Goal: Information Seeking & Learning: Learn about a topic

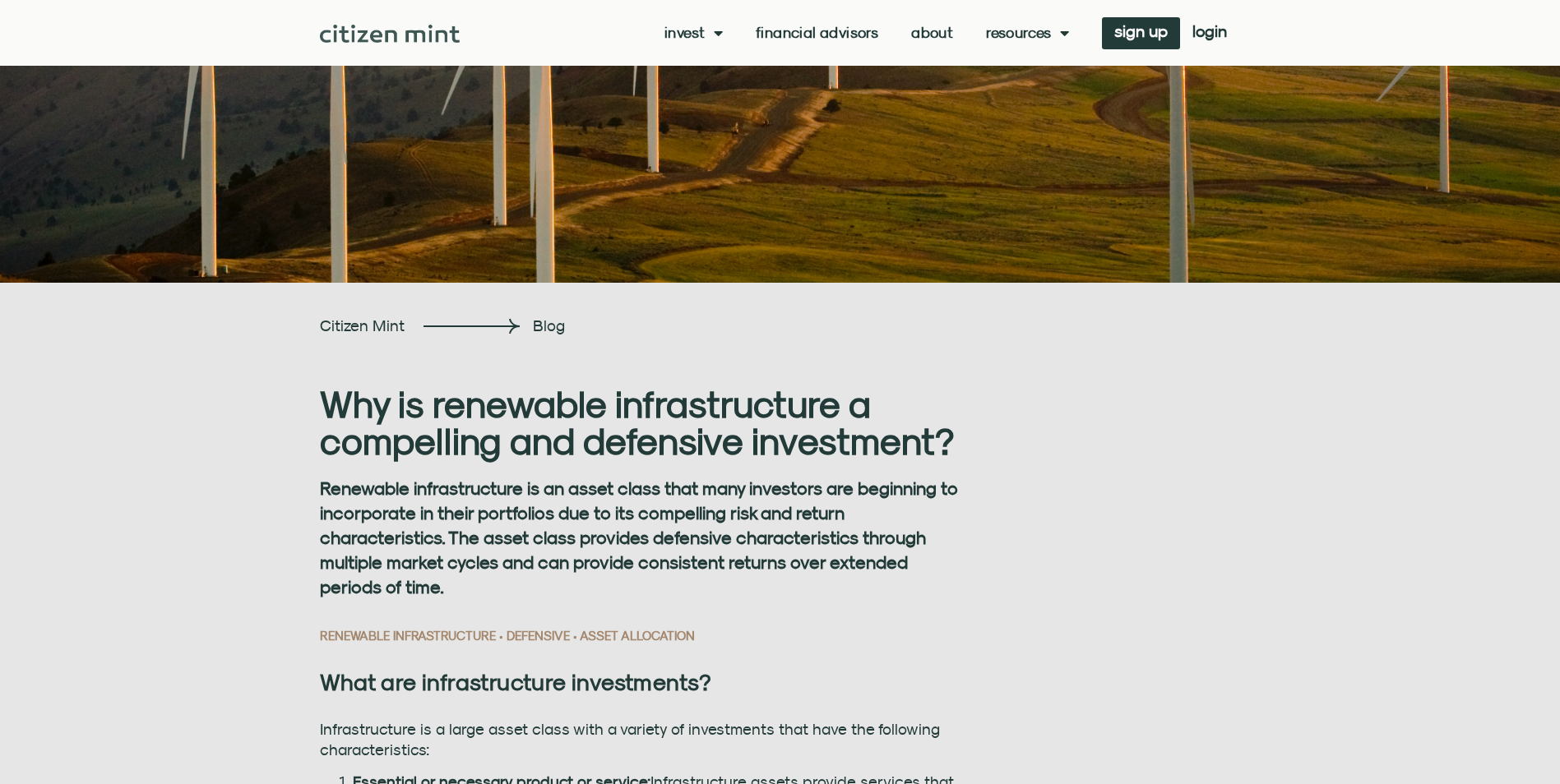
scroll to position [245, 0]
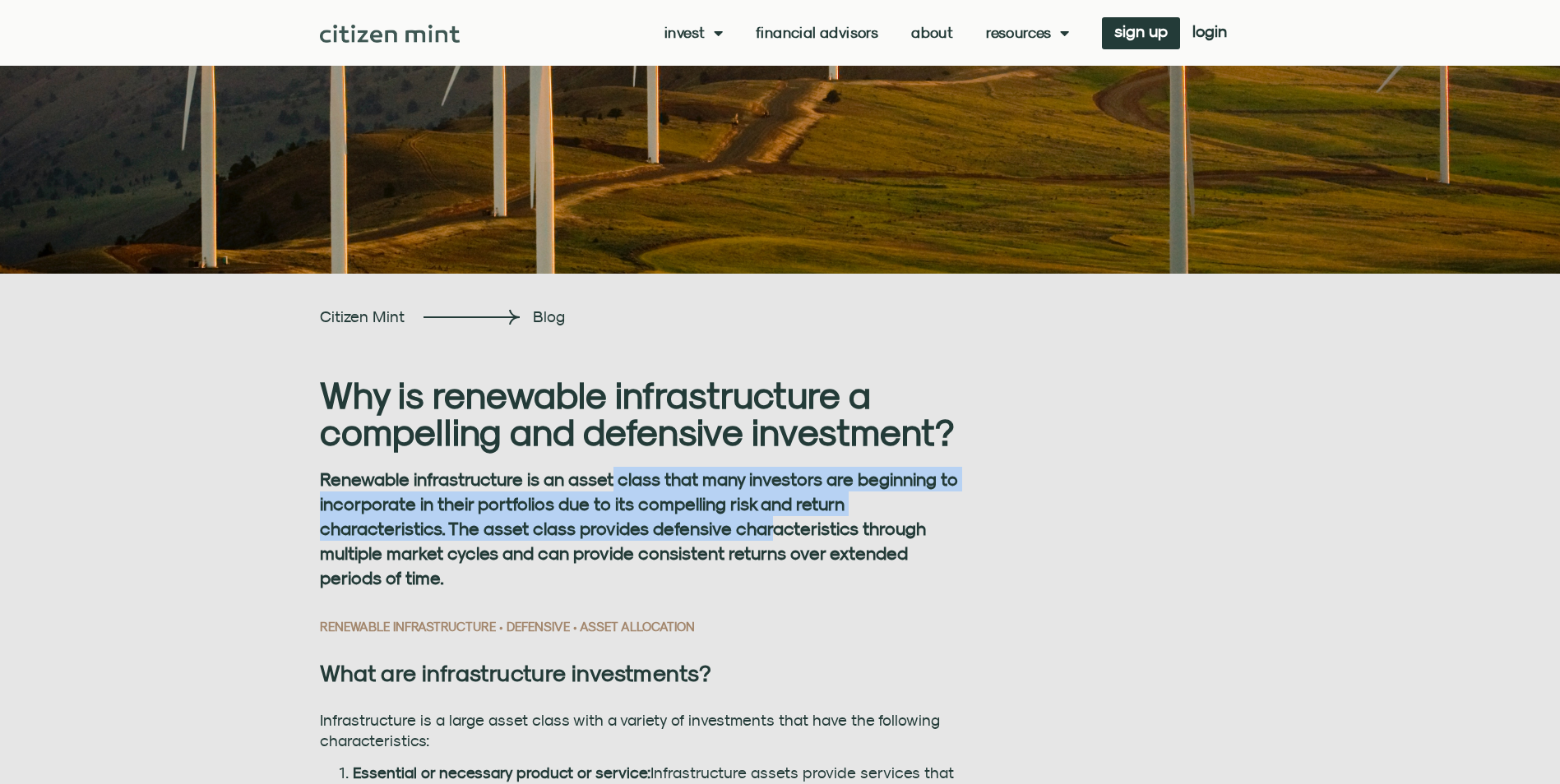
drag, startPoint x: 614, startPoint y: 473, endPoint x: 771, endPoint y: 534, distance: 168.4
click at [771, 534] on strong "Renewable infrastructure is an asset class that many investors are beginning to…" at bounding box center [639, 528] width 639 height 120
drag, startPoint x: 771, startPoint y: 534, endPoint x: 576, endPoint y: 536, distance: 195.0
click at [576, 536] on strong "Renewable infrastructure is an asset class that many investors are beginning to…" at bounding box center [639, 528] width 639 height 120
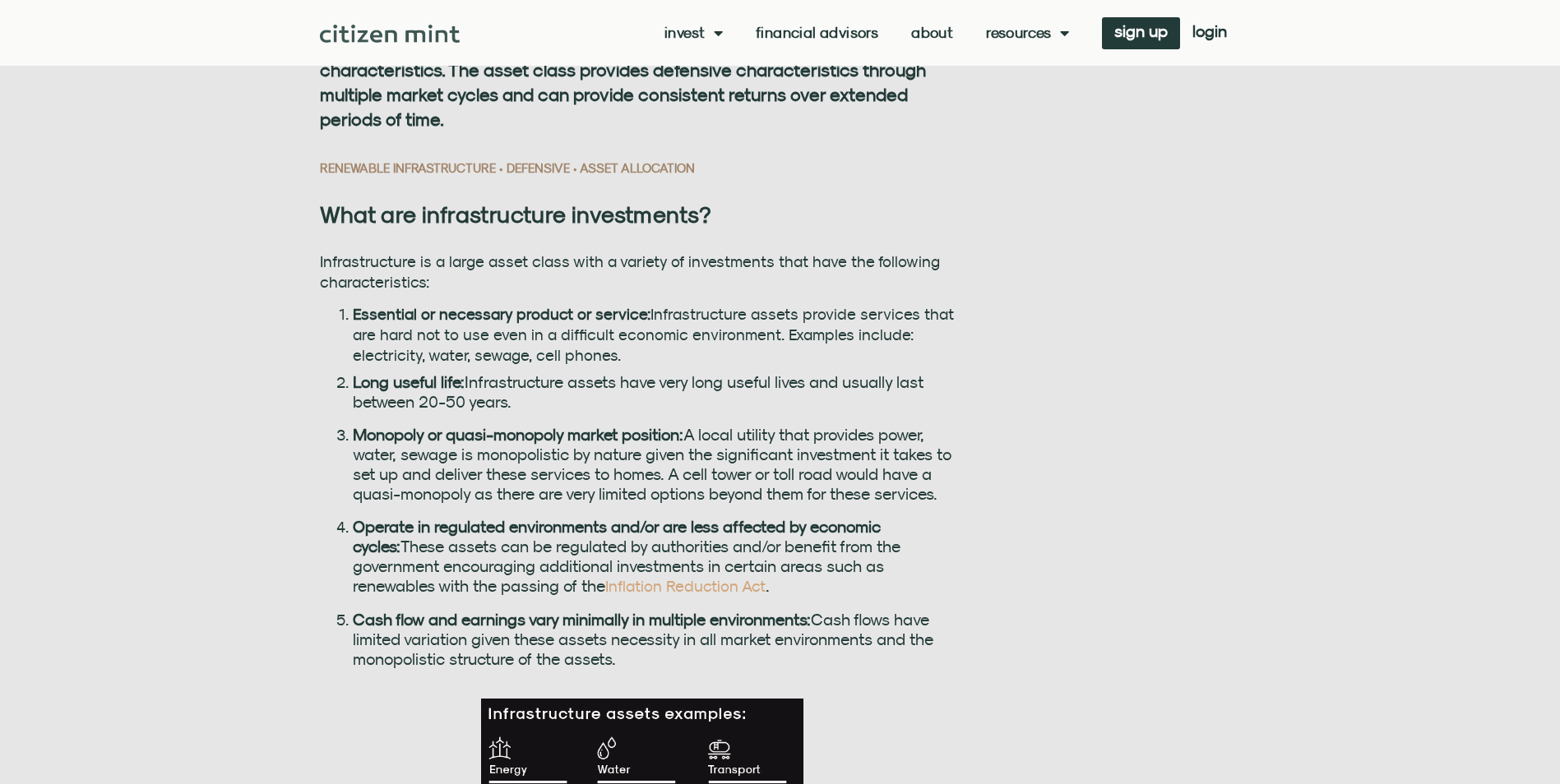
scroll to position [722, 0]
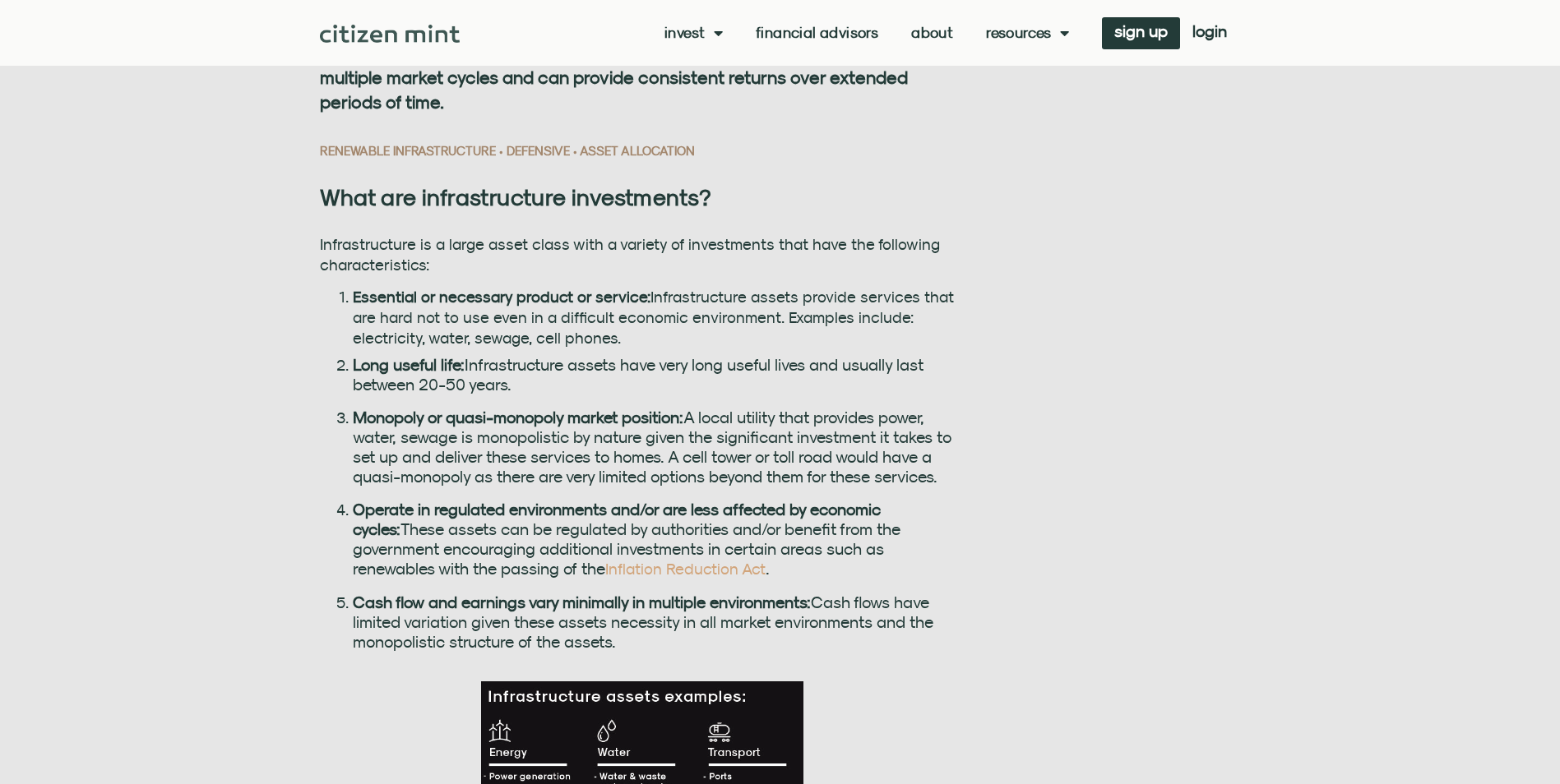
drag, startPoint x: 613, startPoint y: 301, endPoint x: 694, endPoint y: 335, distance: 87.8
click at [694, 335] on li "Essential or necessary product or service: Infrastructure assets provide servic…" at bounding box center [659, 317] width 613 height 62
drag, startPoint x: 694, startPoint y: 335, endPoint x: 609, endPoint y: 338, distance: 85.1
click at [609, 338] on li "Essential or necessary product or service: Infrastructure assets provide servic…" at bounding box center [659, 317] width 613 height 62
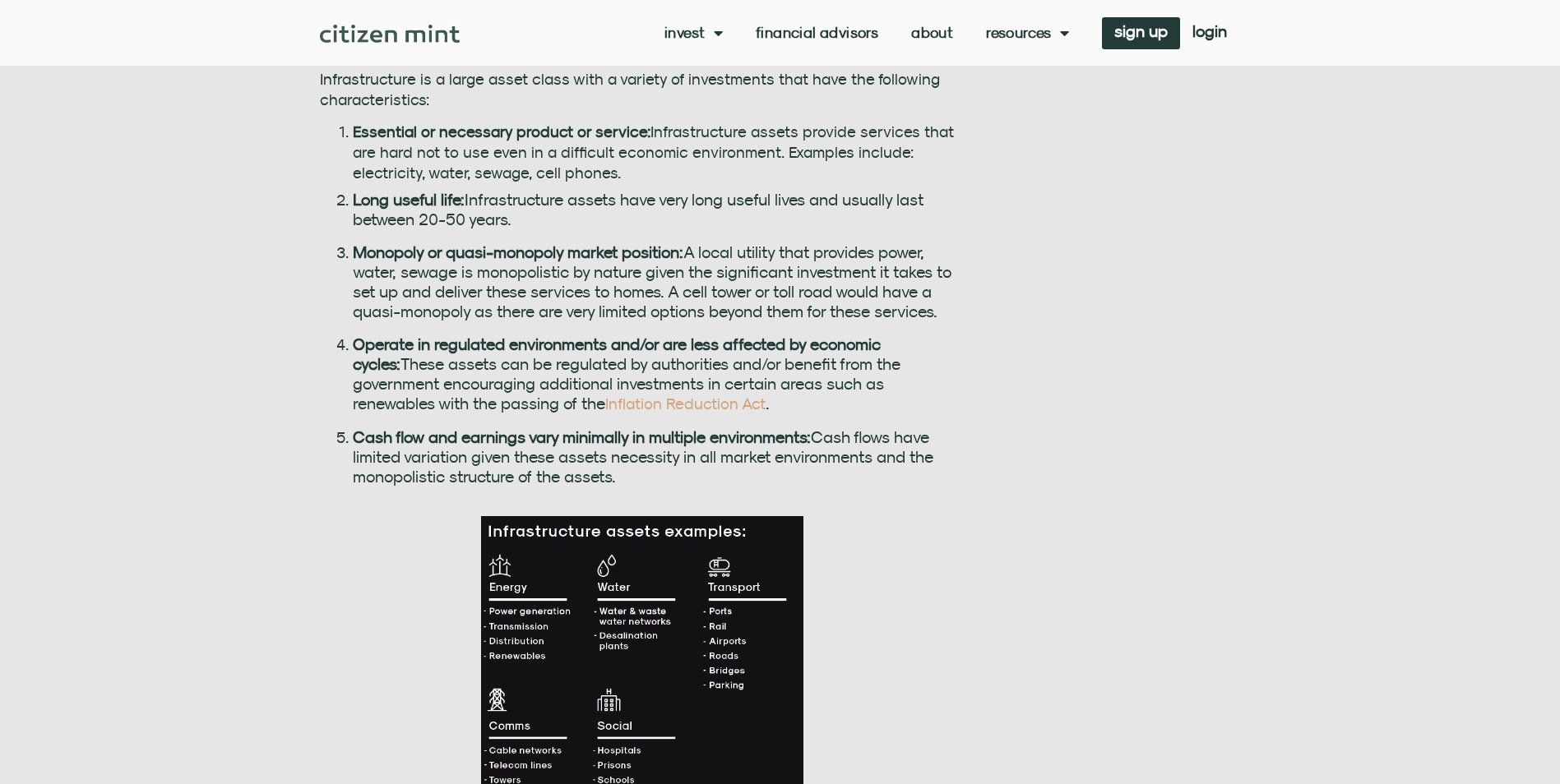
scroll to position [888, 0]
drag, startPoint x: 539, startPoint y: 362, endPoint x: 742, endPoint y: 362, distance: 203.0
click at [742, 362] on h5 "Operate in regulated environments and/or are less affected by economic cycles: …" at bounding box center [659, 374] width 613 height 80
drag, startPoint x: 742, startPoint y: 362, endPoint x: 647, endPoint y: 366, distance: 95.1
click at [647, 366] on h5 "Operate in regulated environments and/or are less affected by economic cycles: …" at bounding box center [659, 374] width 613 height 80
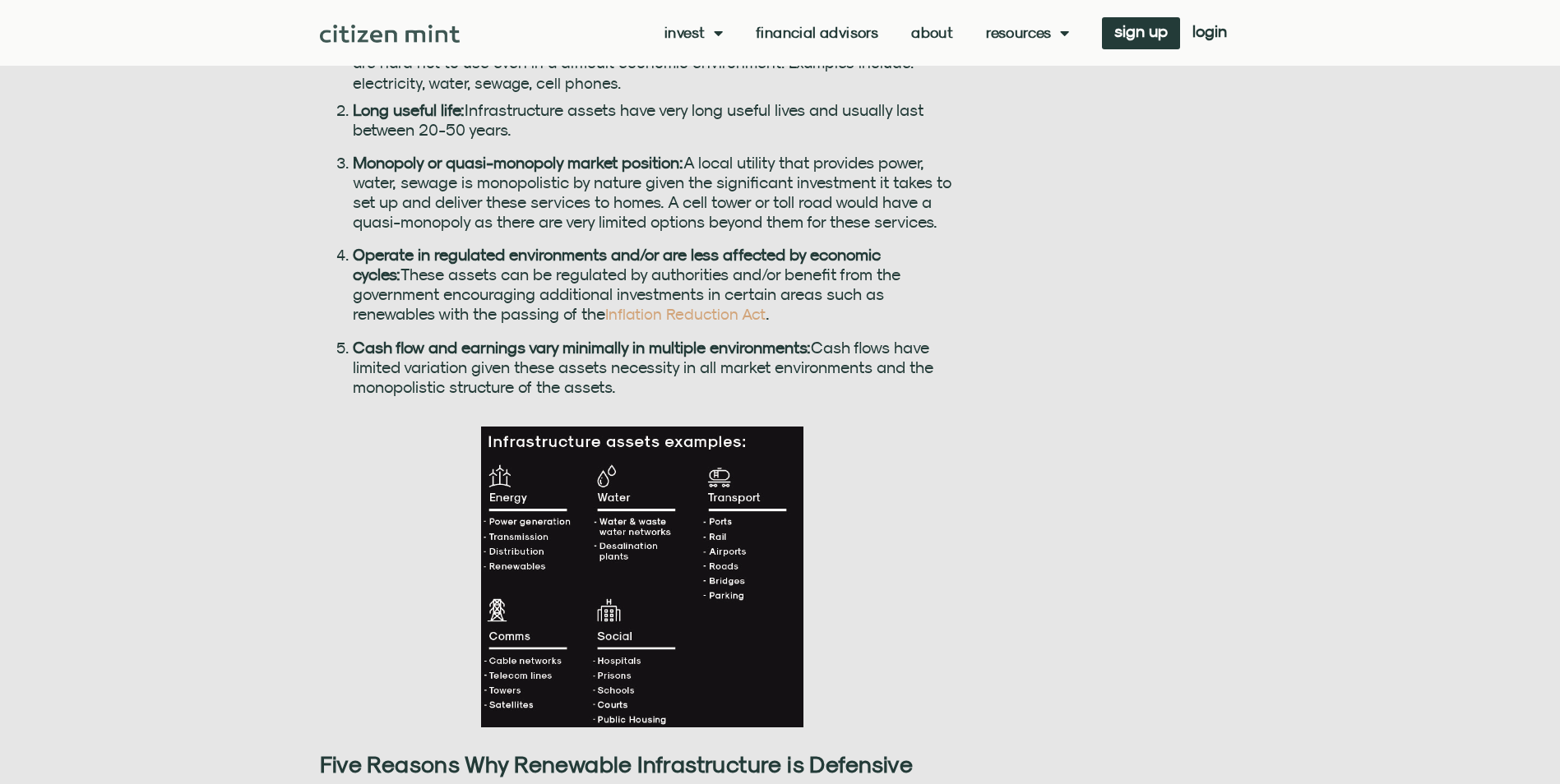
scroll to position [978, 0]
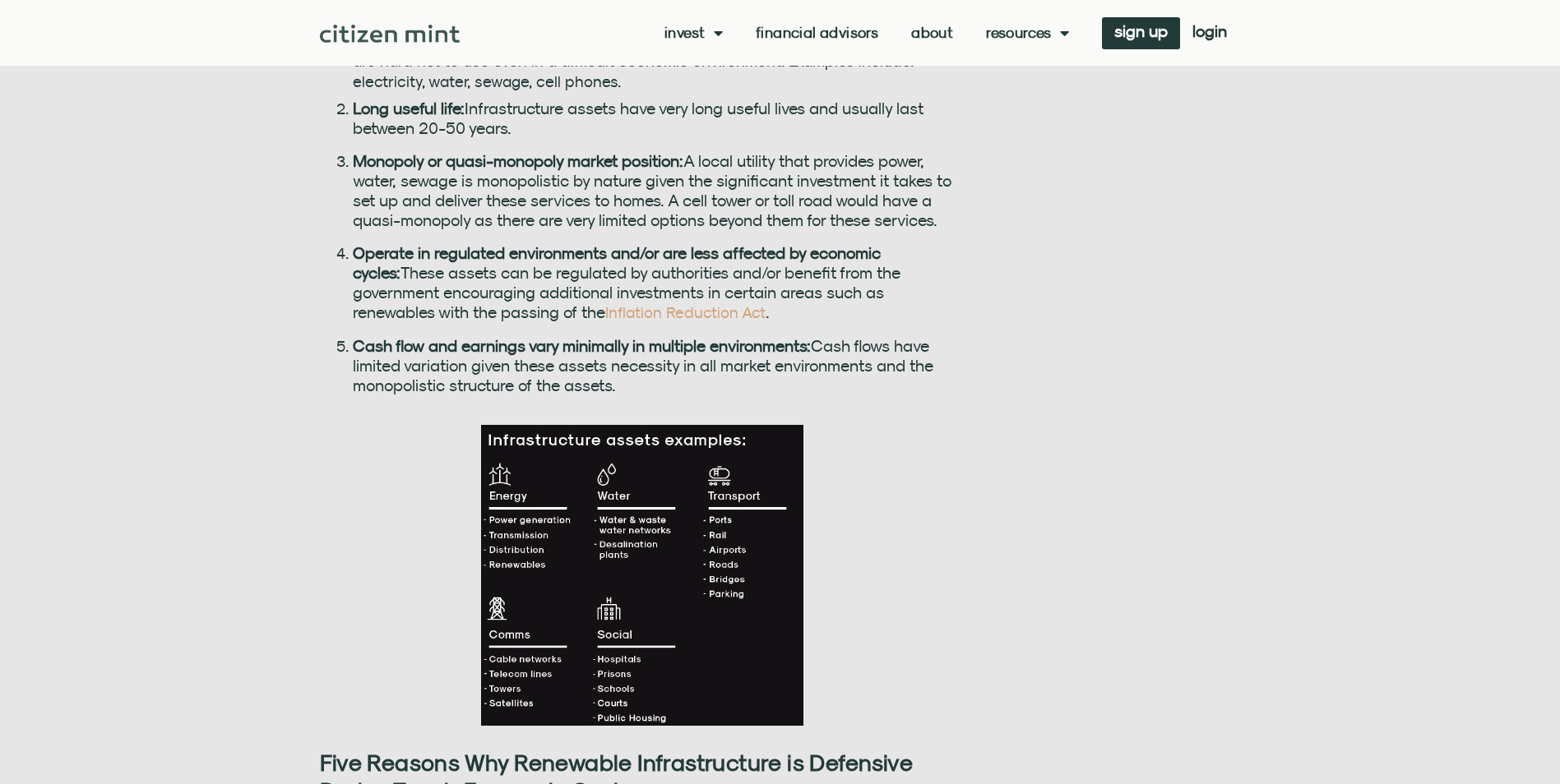
drag, startPoint x: 587, startPoint y: 355, endPoint x: 764, endPoint y: 382, distance: 179.0
click at [764, 382] on h5 "Cash flow and earnings vary minimally in multiple environments: Cash flows have…" at bounding box center [659, 366] width 613 height 59
click at [587, 384] on h5 "Cash flow and earnings vary minimally in multiple environments: Cash flows have…" at bounding box center [659, 366] width 613 height 59
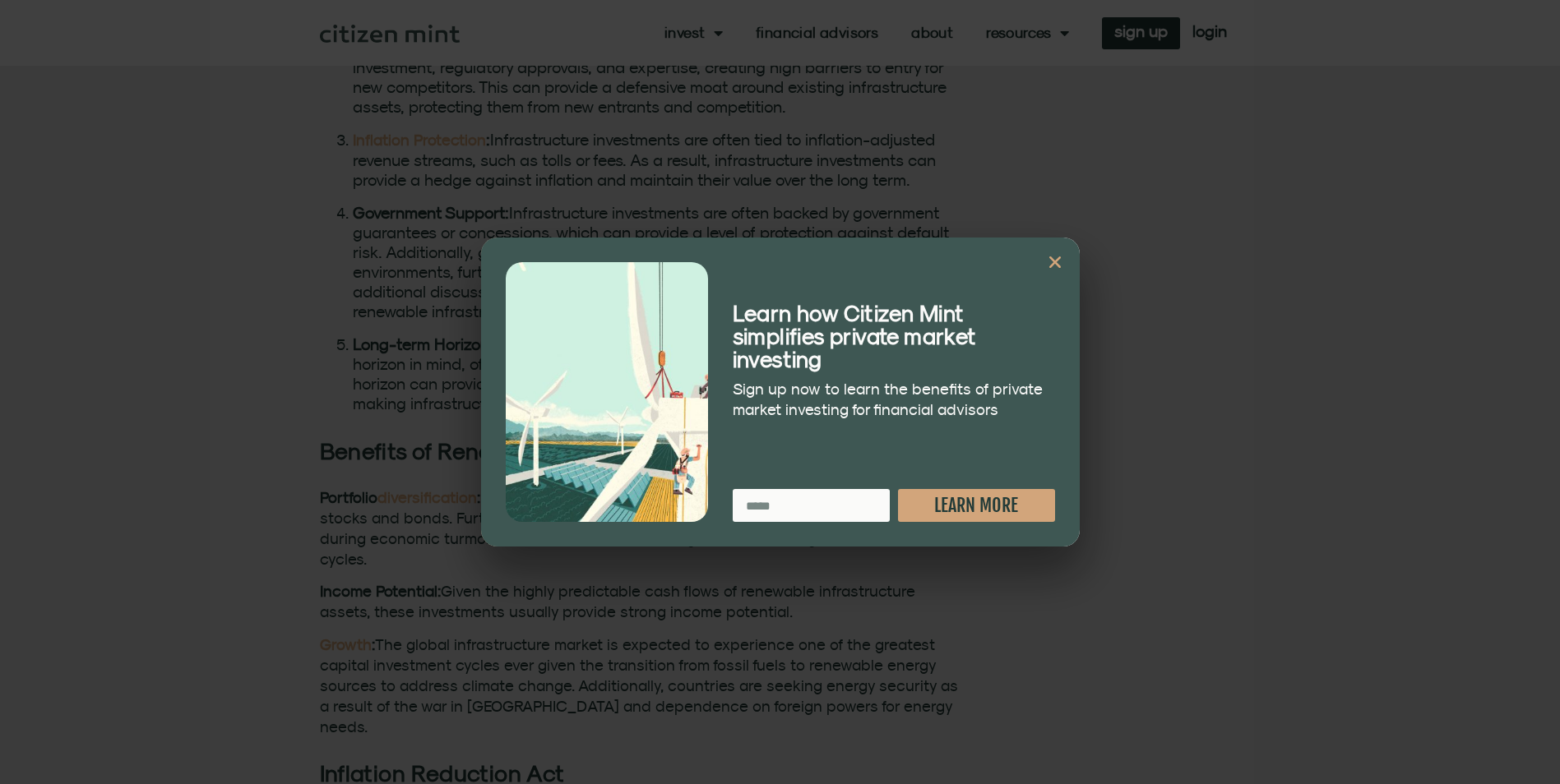
scroll to position [1898, 0]
drag, startPoint x: 1064, startPoint y: 255, endPoint x: 1058, endPoint y: 262, distance: 9.2
click at [1064, 257] on div "Learn how Citizen Mint simplifies private market investing Sign up now to learn…" at bounding box center [780, 392] width 599 height 309
click at [1061, 254] on icon "Close" at bounding box center [1055, 262] width 16 height 16
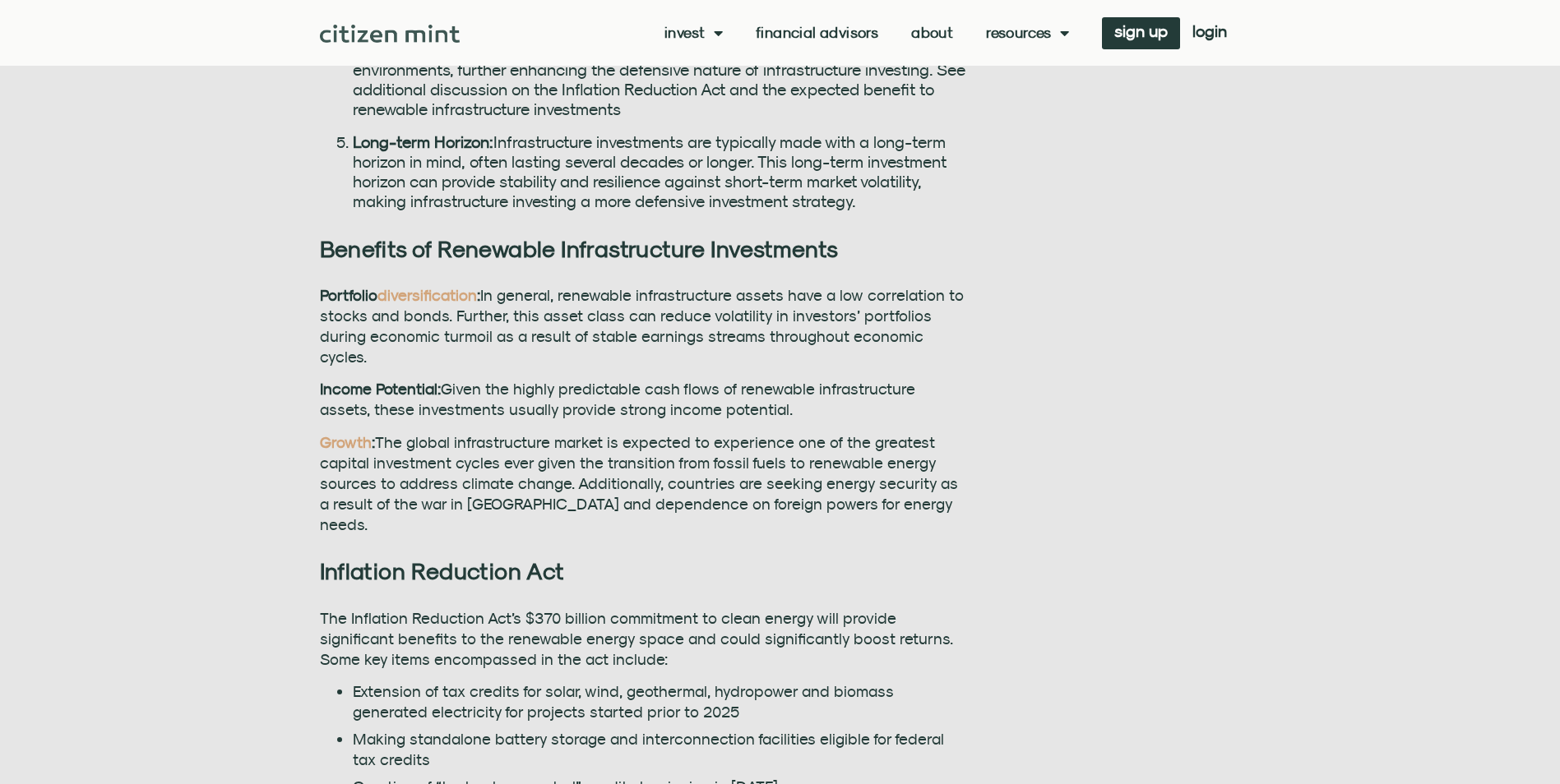
scroll to position [2099, 0]
drag, startPoint x: 501, startPoint y: 421, endPoint x: 606, endPoint y: 421, distance: 105.0
click at [606, 433] on span "The global infrastructure market is expected to experience one of the greatest …" at bounding box center [639, 483] width 639 height 101
drag, startPoint x: 606, startPoint y: 421, endPoint x: 544, endPoint y: 427, distance: 62.3
click at [544, 433] on span "The global infrastructure market is expected to experience one of the greatest …" at bounding box center [639, 483] width 639 height 101
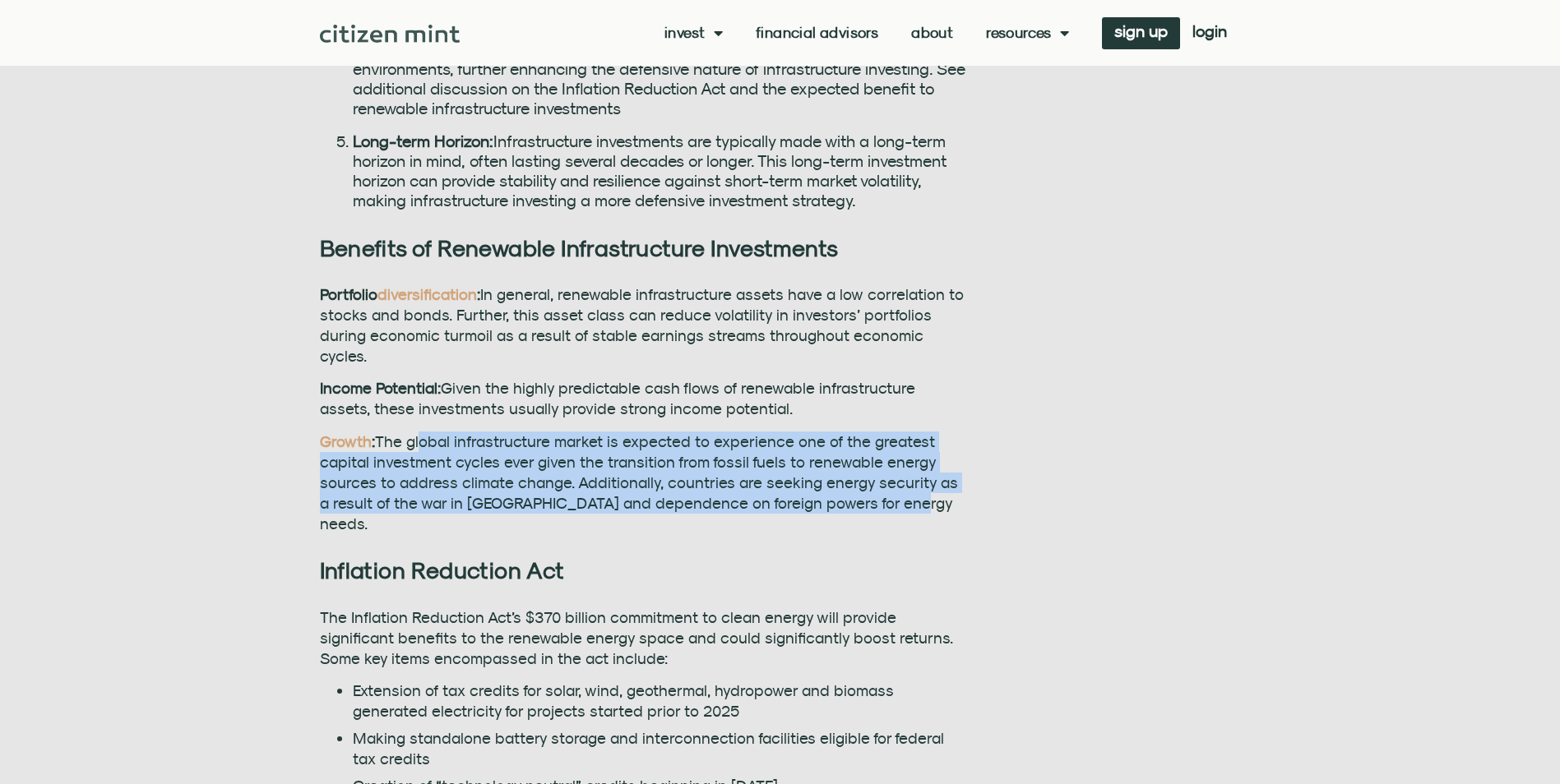
drag, startPoint x: 422, startPoint y: 409, endPoint x: 889, endPoint y: 480, distance: 472.4
click at [889, 480] on div "Portfolio diversification : In general, renewable infrastructure assets have a …" at bounding box center [643, 409] width 646 height 250
drag, startPoint x: 889, startPoint y: 480, endPoint x: 724, endPoint y: 480, distance: 165.0
click at [724, 480] on span "The global infrastructure market is expected to experience one of the greatest …" at bounding box center [639, 483] width 639 height 101
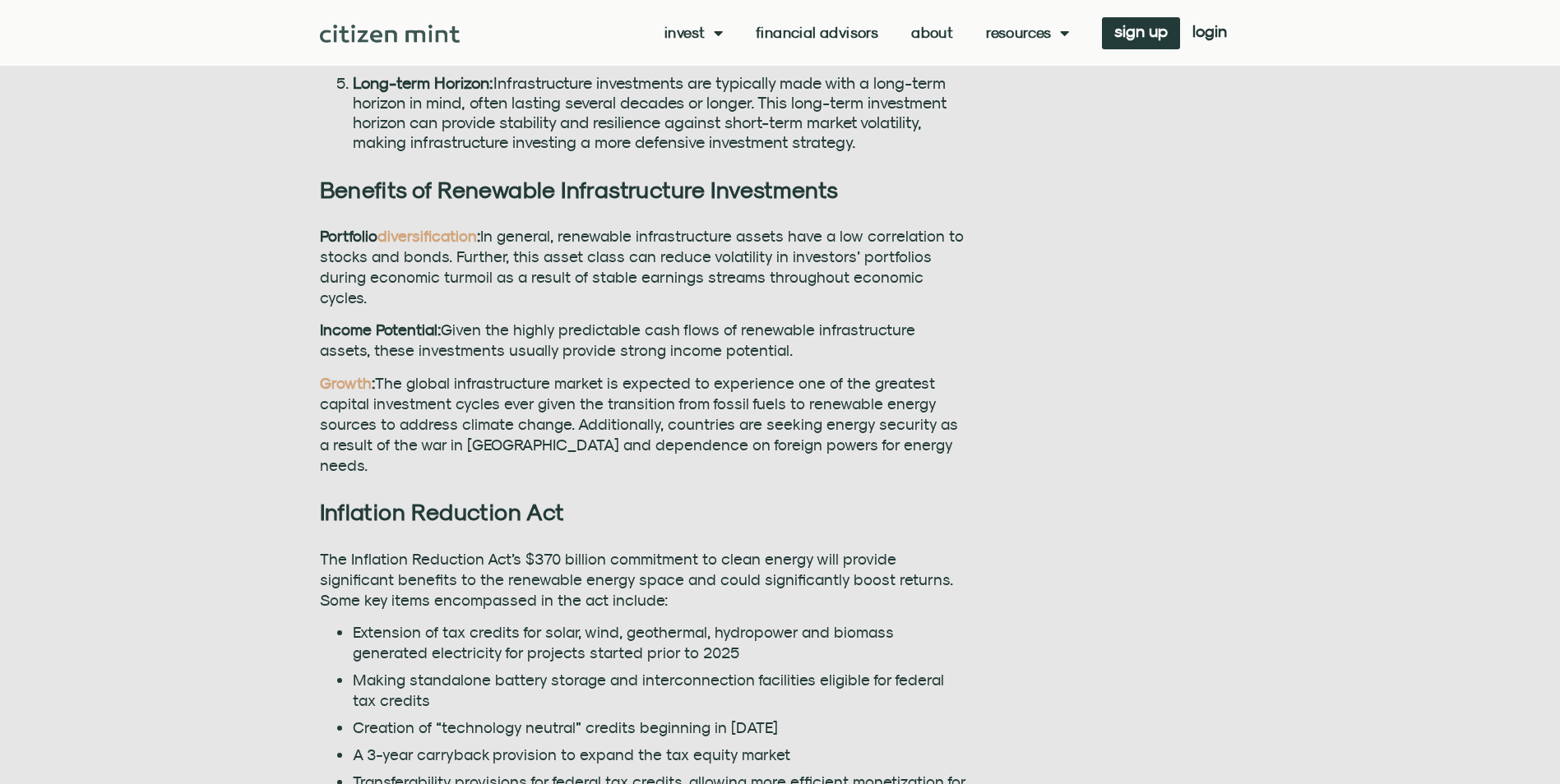
scroll to position [2156, 0]
drag, startPoint x: 312, startPoint y: 460, endPoint x: 588, endPoint y: 470, distance: 276.2
copy b "Inflation Reduction Act"
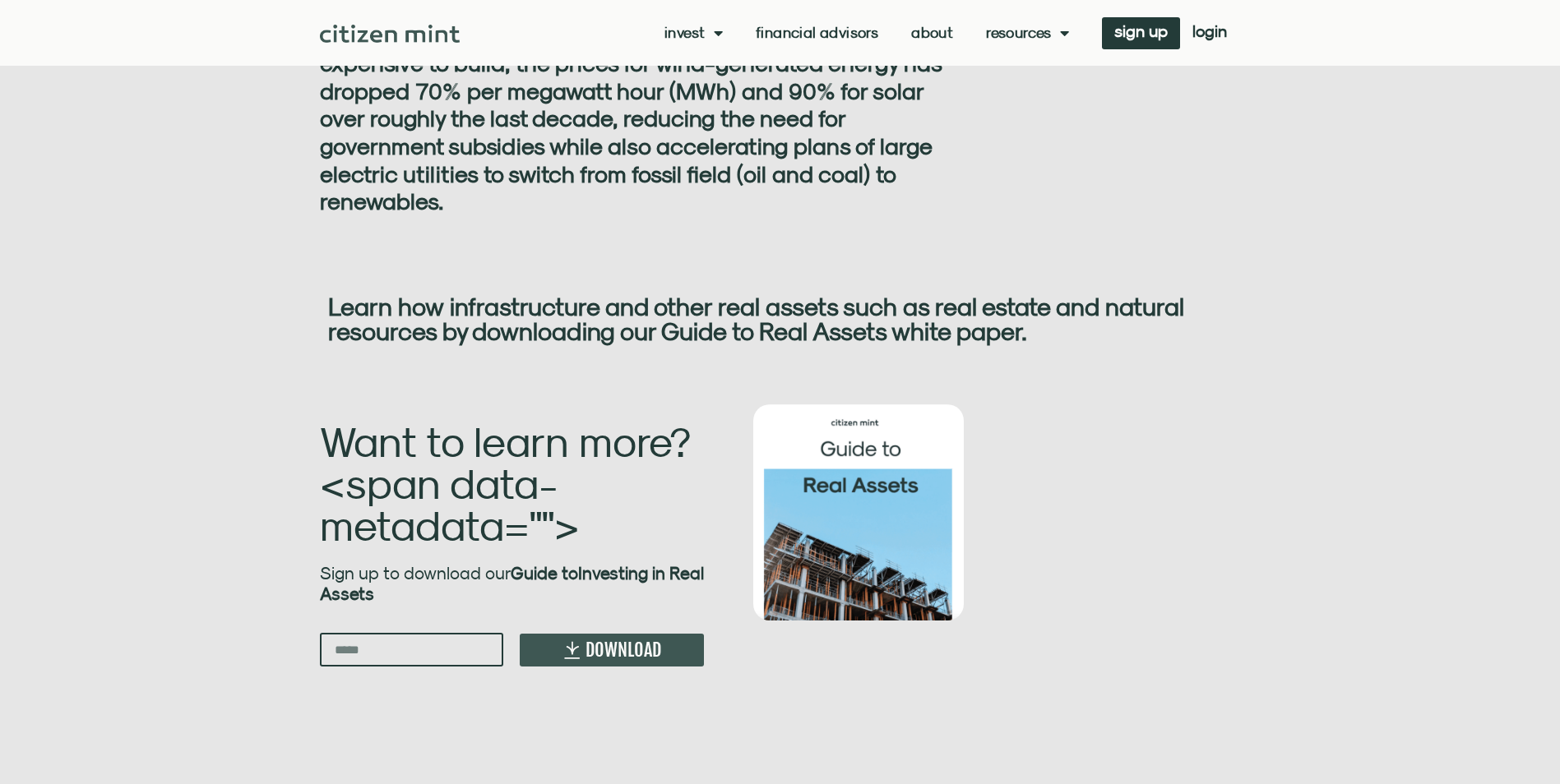
scroll to position [5407, 0]
